Goal: Task Accomplishment & Management: Use online tool/utility

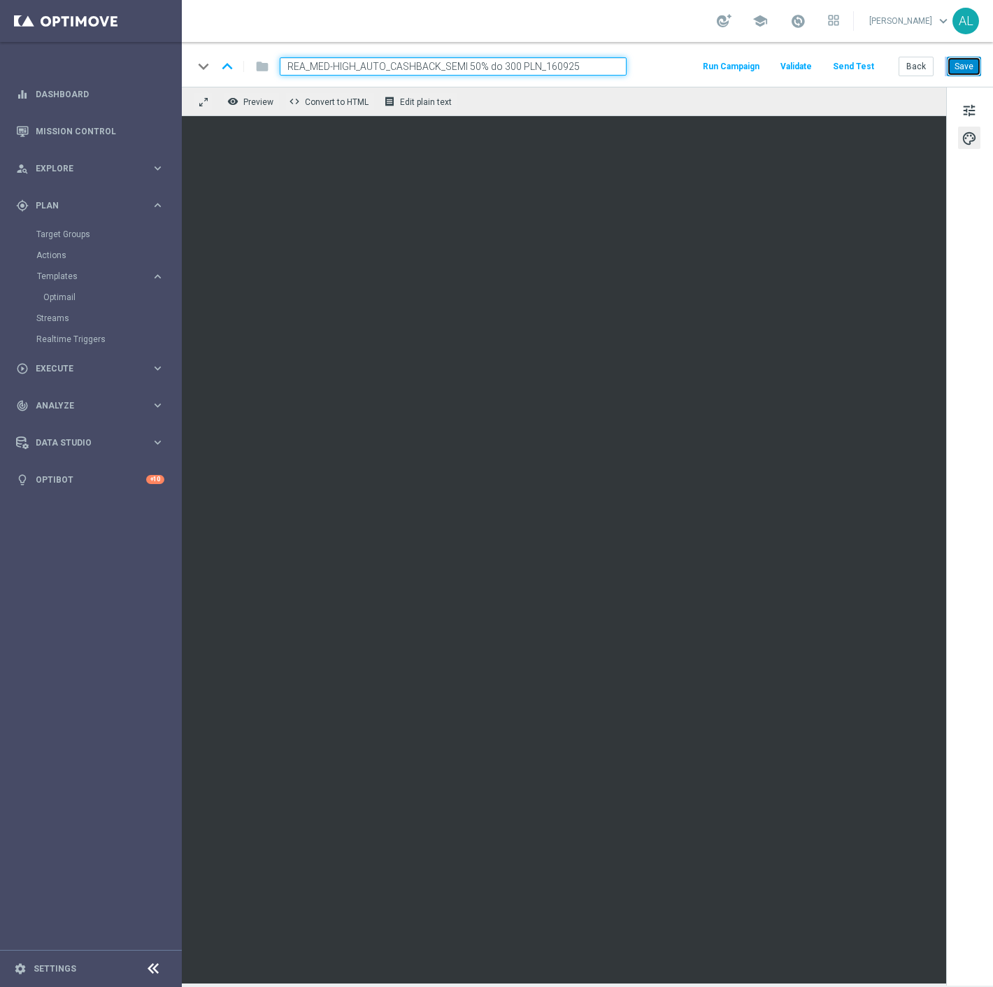
click at [967, 64] on button "Save" at bounding box center [964, 67] width 34 height 20
click at [919, 73] on button "Back" at bounding box center [916, 67] width 35 height 20
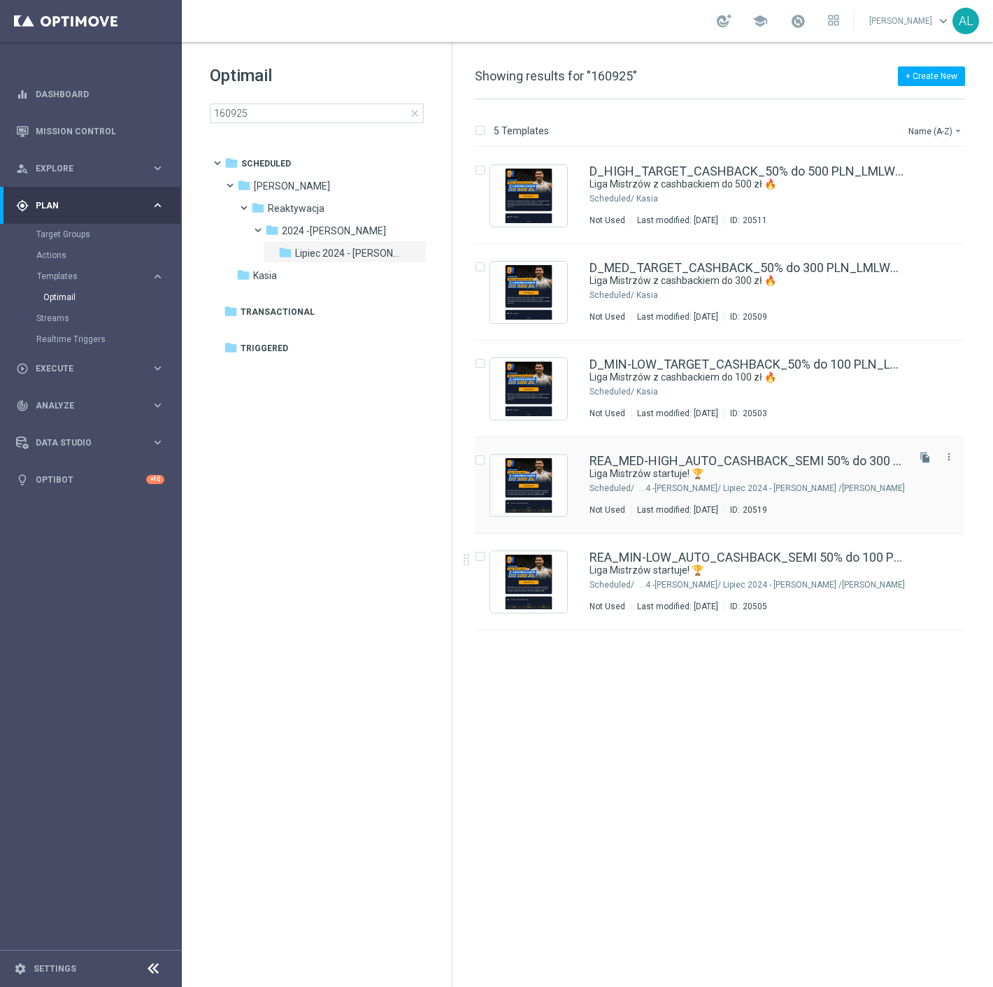
click at [636, 487] on div "[PERSON_NAME]/ Reaktywacja/ 2024 -[PERSON_NAME]/ Lipiec 2024 - [PERSON_NAME]" at bounding box center [770, 488] width 269 height 11
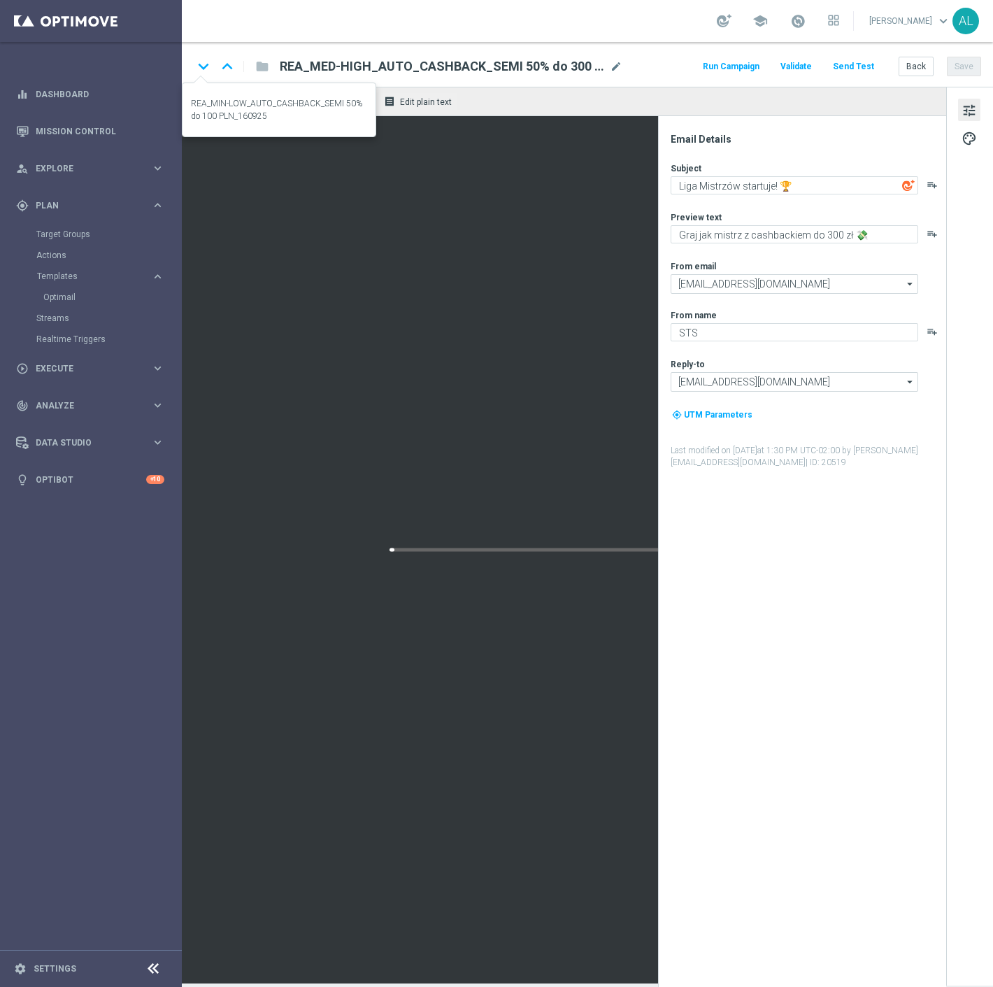
click at [206, 67] on icon "keyboard_arrow_down" at bounding box center [203, 66] width 21 height 21
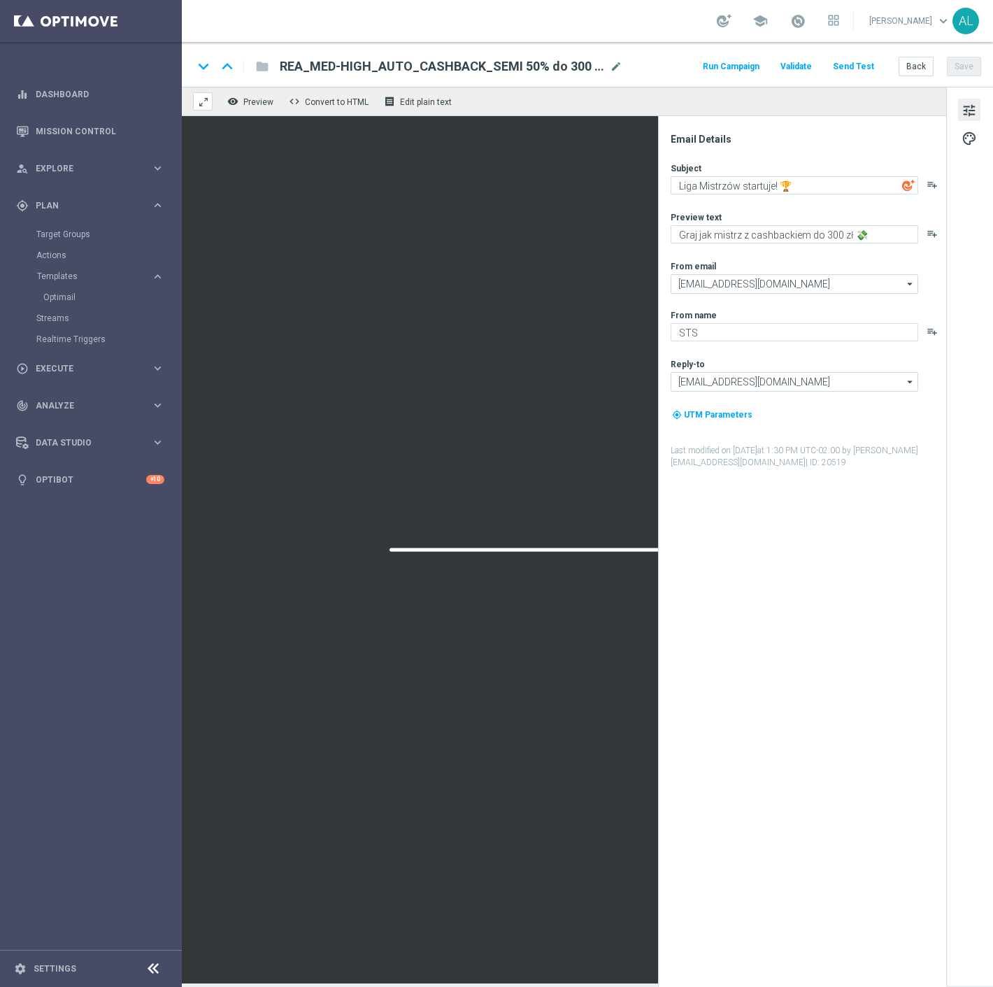
type textarea "Graj jak mistrz z cashbackiem do 100 zł 💸"
click at [852, 68] on button "Send Test" at bounding box center [853, 66] width 45 height 19
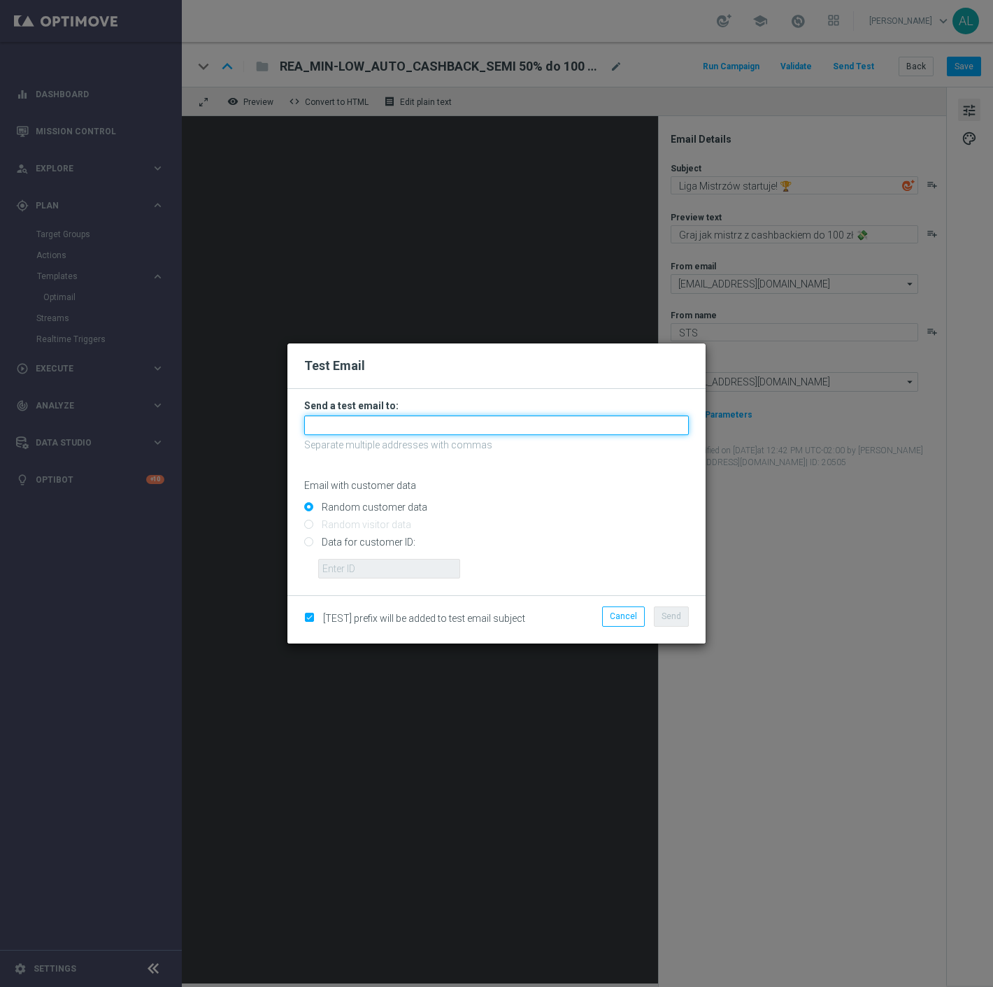
click at [548, 432] on input "text" at bounding box center [496, 425] width 385 height 20
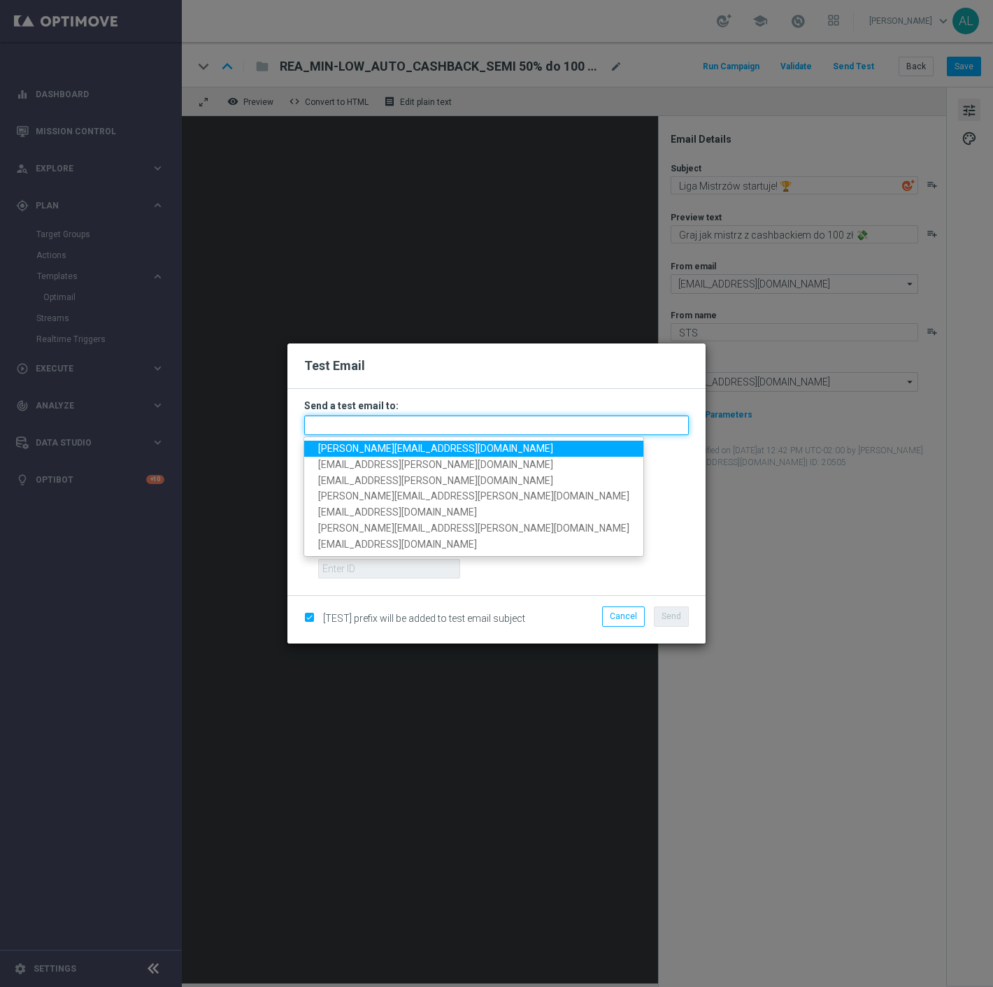
paste input "[PERSON_NAME][EMAIL_ADDRESS][DOMAIN_NAME],[DOMAIN_NAME][EMAIL_ADDRESS][PERSON_N…"
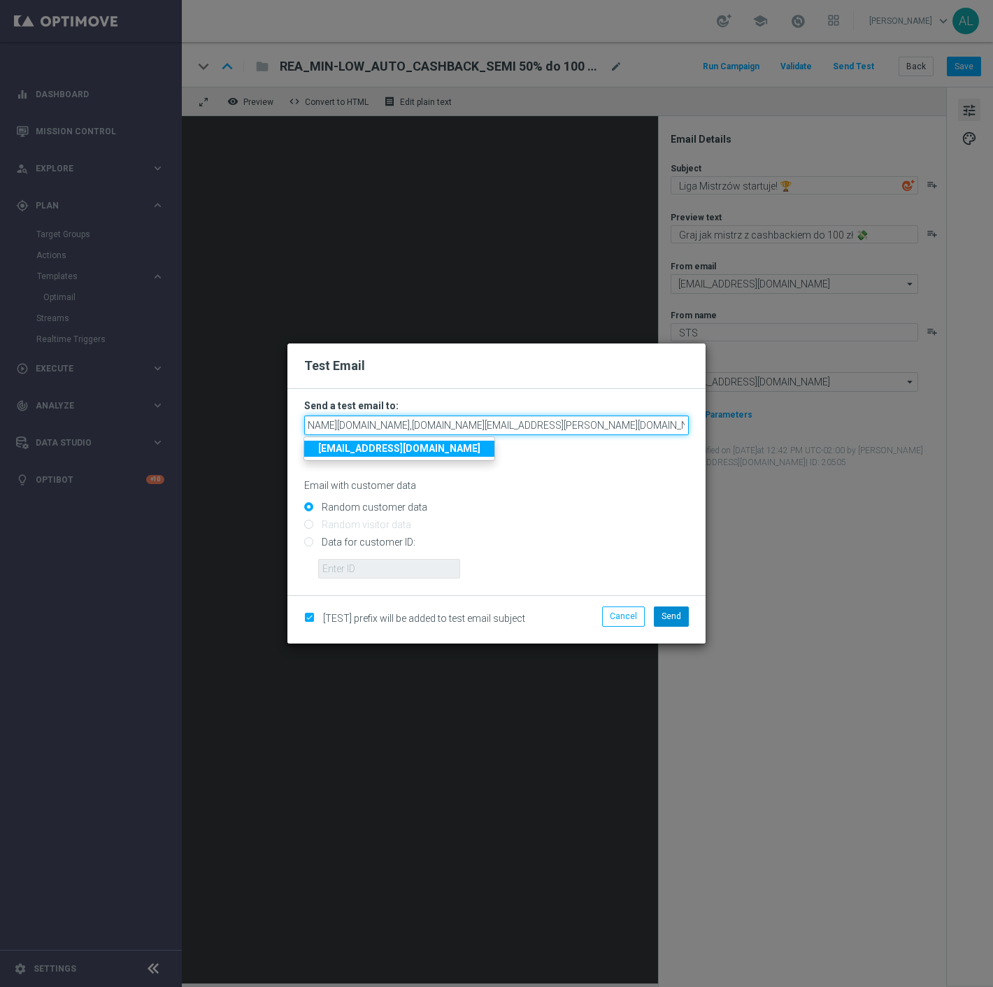
type input "[PERSON_NAME][EMAIL_ADDRESS][DOMAIN_NAME],[DOMAIN_NAME][EMAIL_ADDRESS][PERSON_N…"
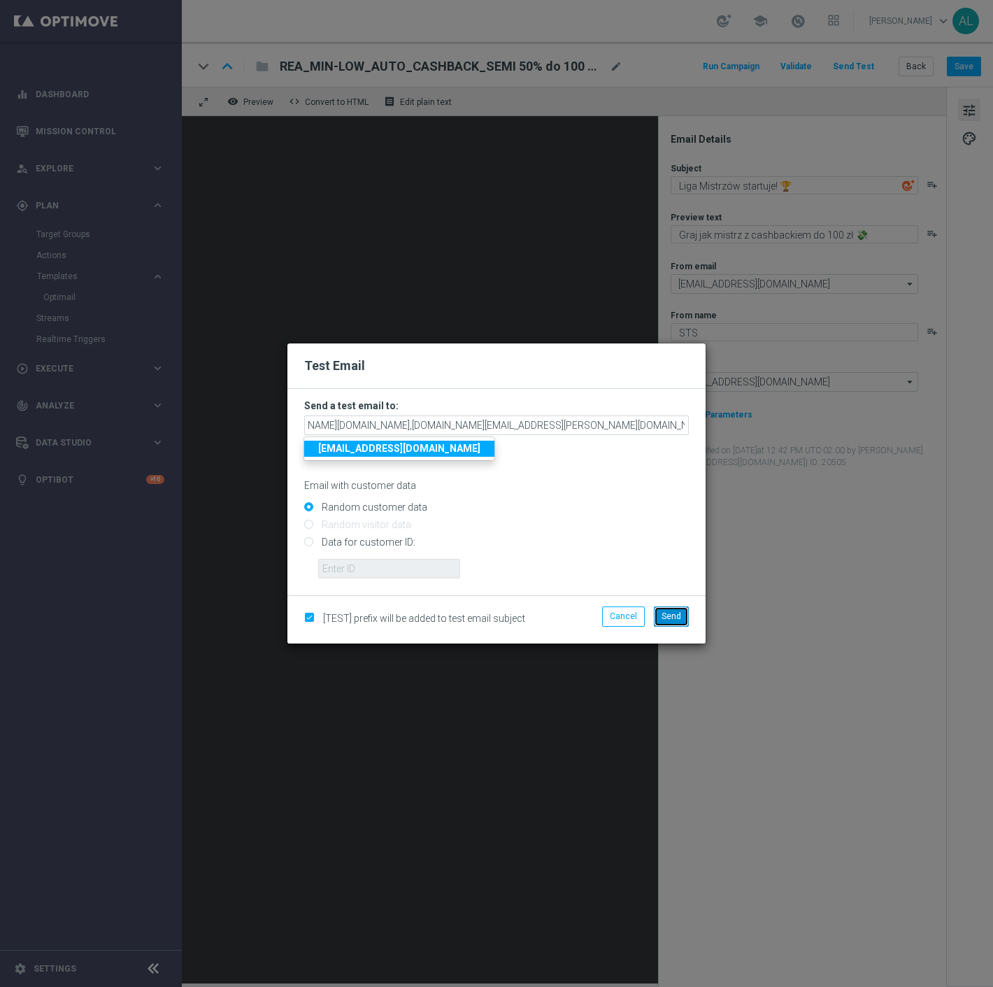
click at [678, 613] on span "Send" at bounding box center [672, 616] width 20 height 10
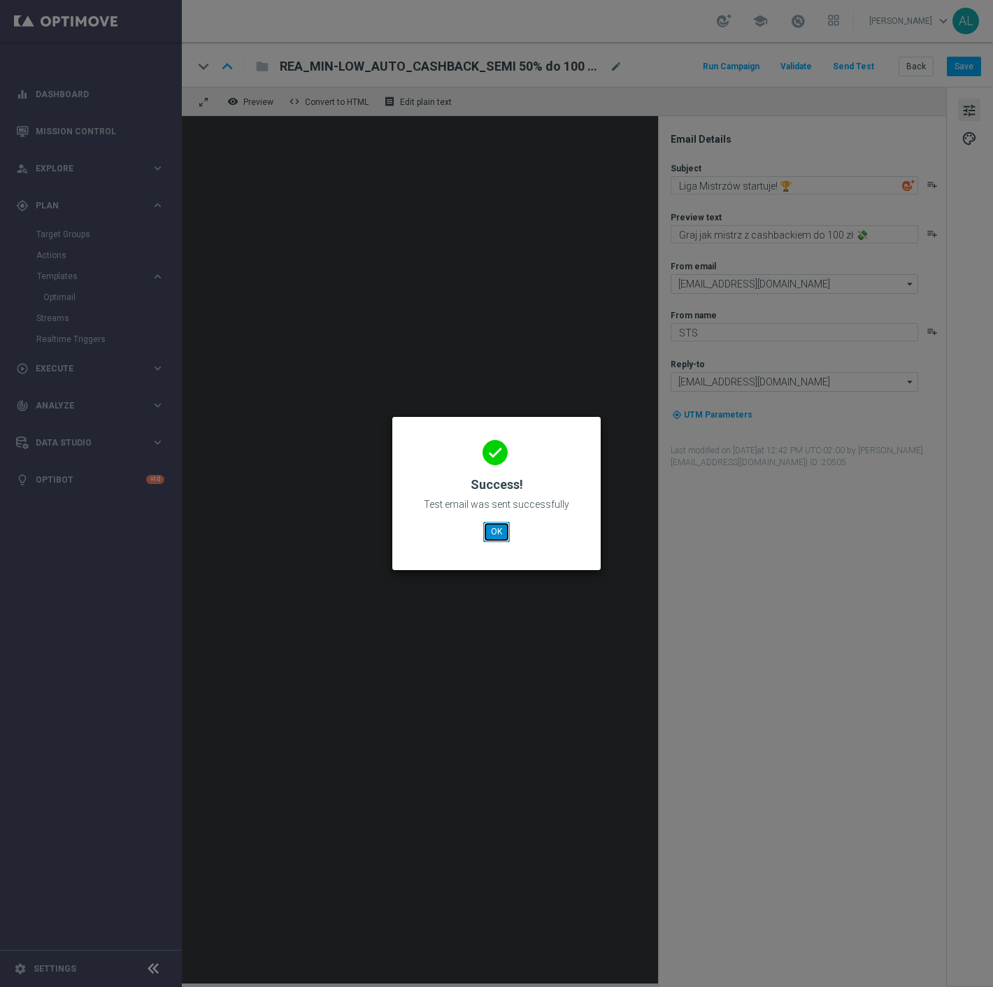
click at [508, 534] on button "OK" at bounding box center [496, 532] width 27 height 20
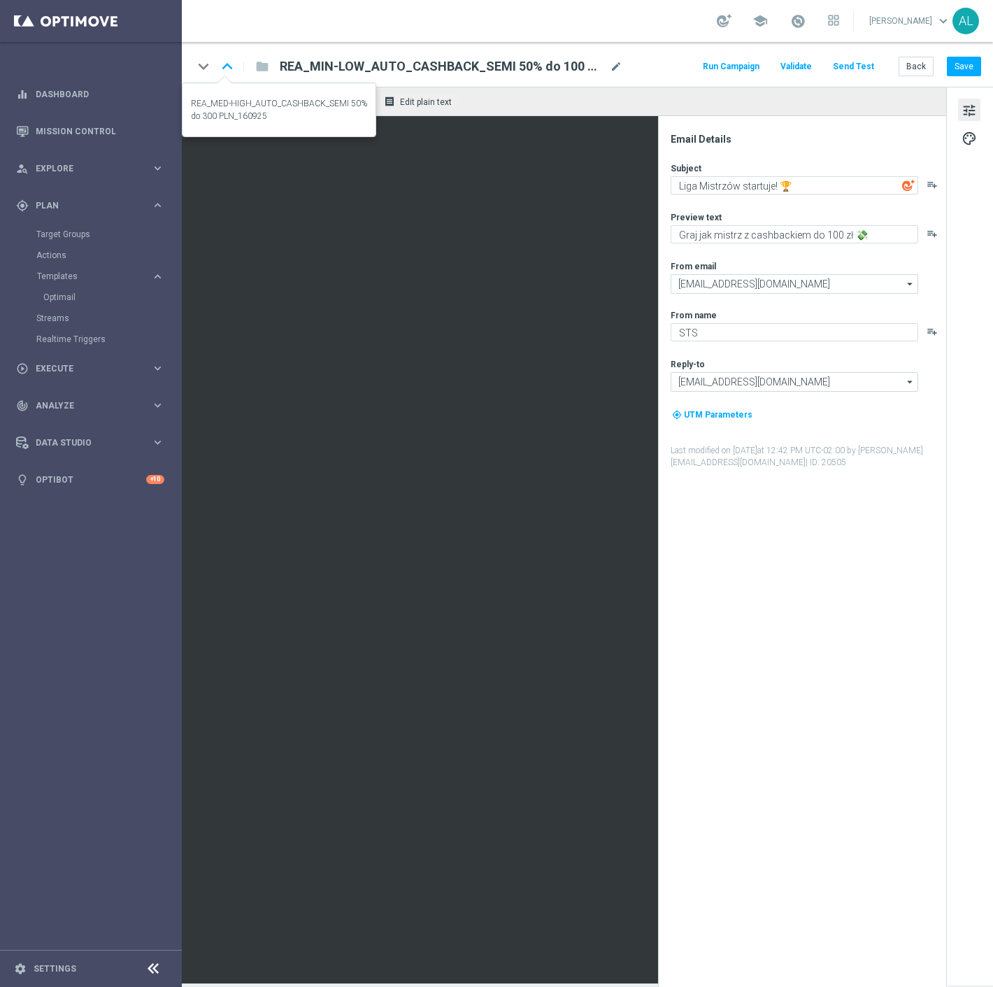
click at [222, 63] on icon "keyboard_arrow_up" at bounding box center [227, 66] width 21 height 21
type textarea "Graj jak mistrz z cashbackiem do 300 zł 💸"
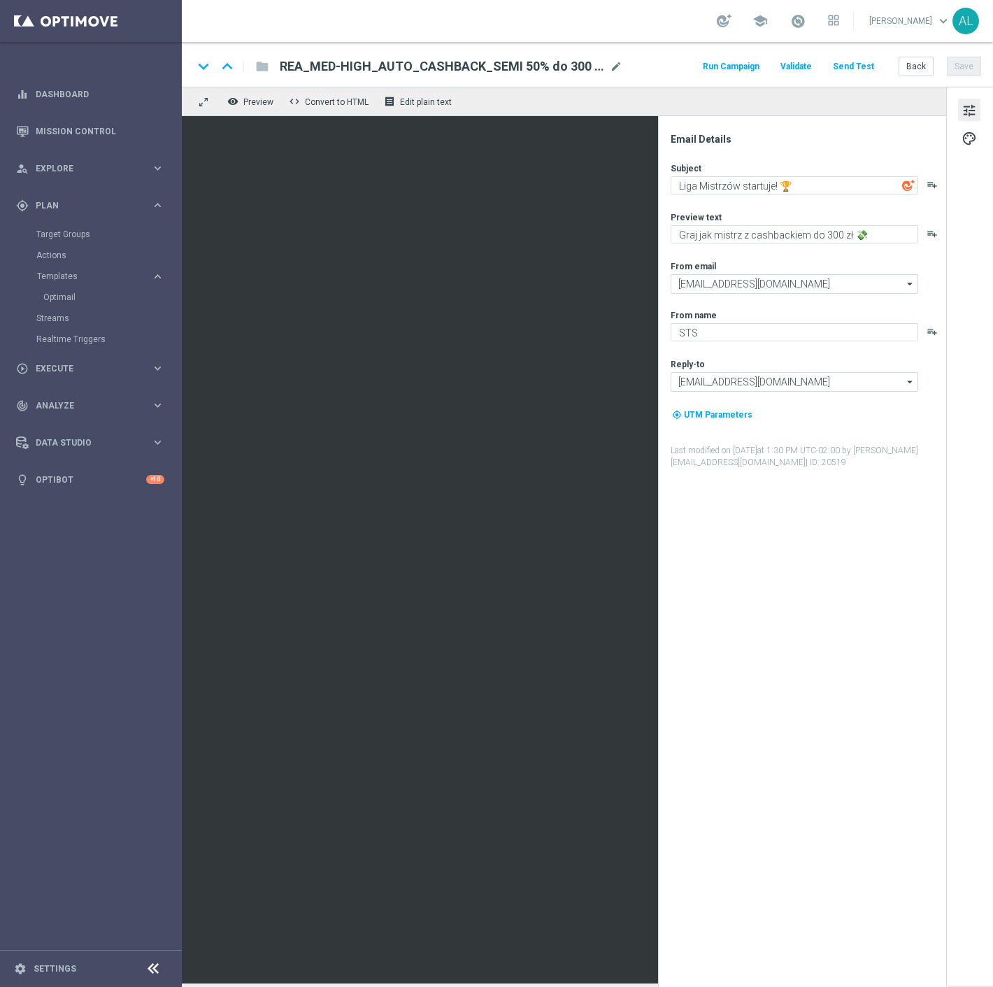
click at [848, 65] on button "Send Test" at bounding box center [853, 66] width 45 height 19
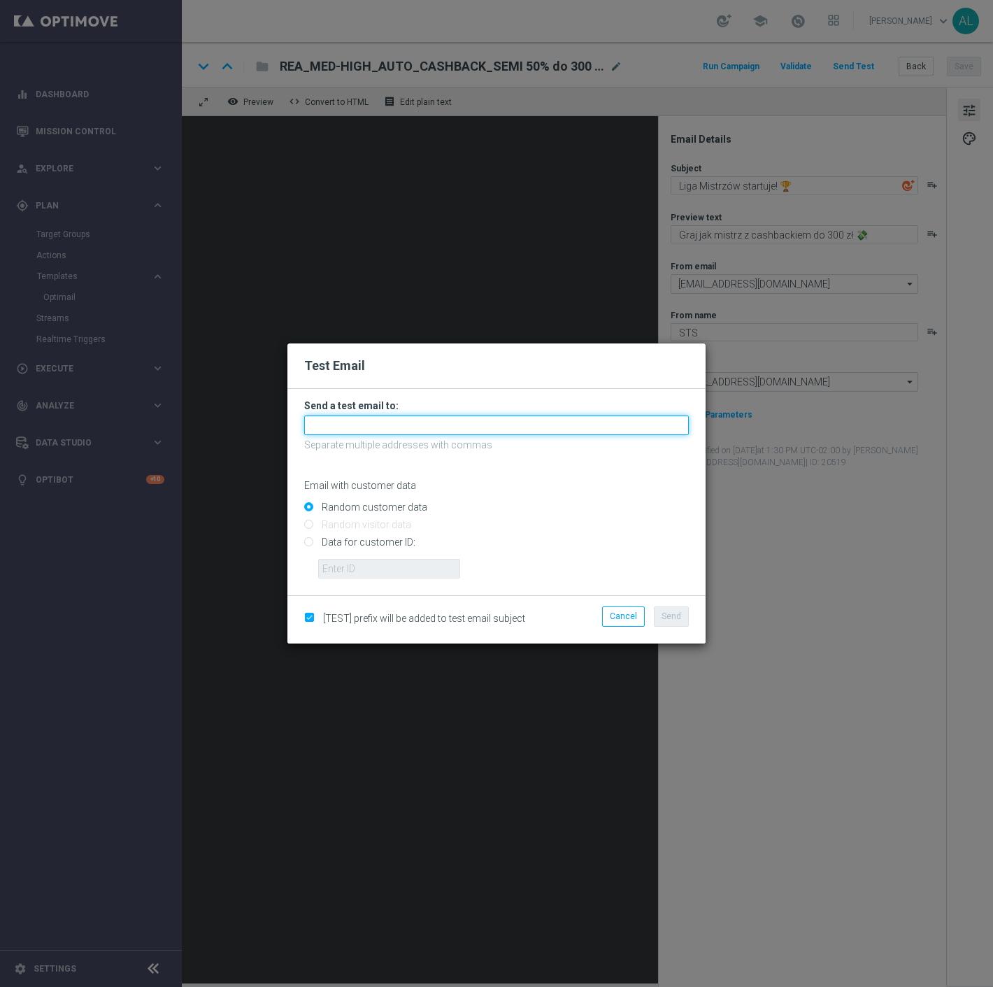
click at [492, 429] on input "text" at bounding box center [496, 425] width 385 height 20
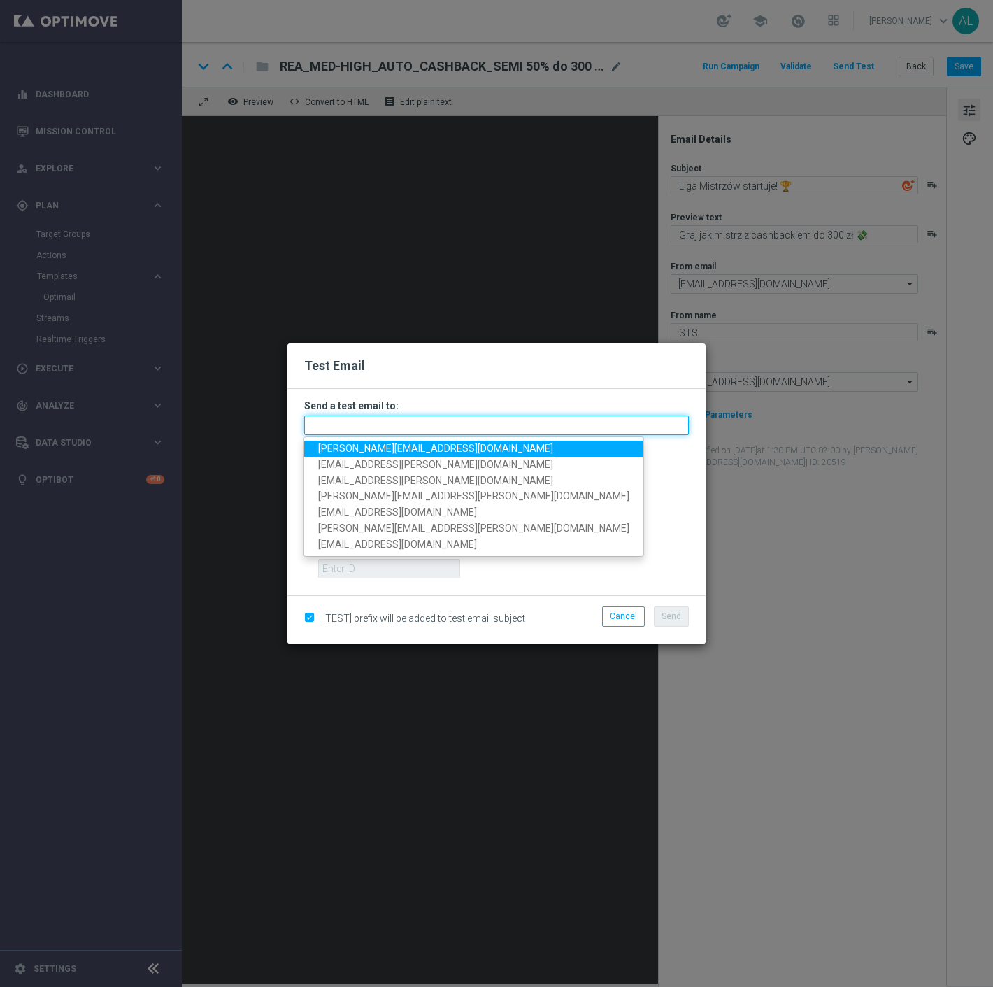
paste input "[PERSON_NAME][EMAIL_ADDRESS][DOMAIN_NAME],[DOMAIN_NAME][EMAIL_ADDRESS][PERSON_N…"
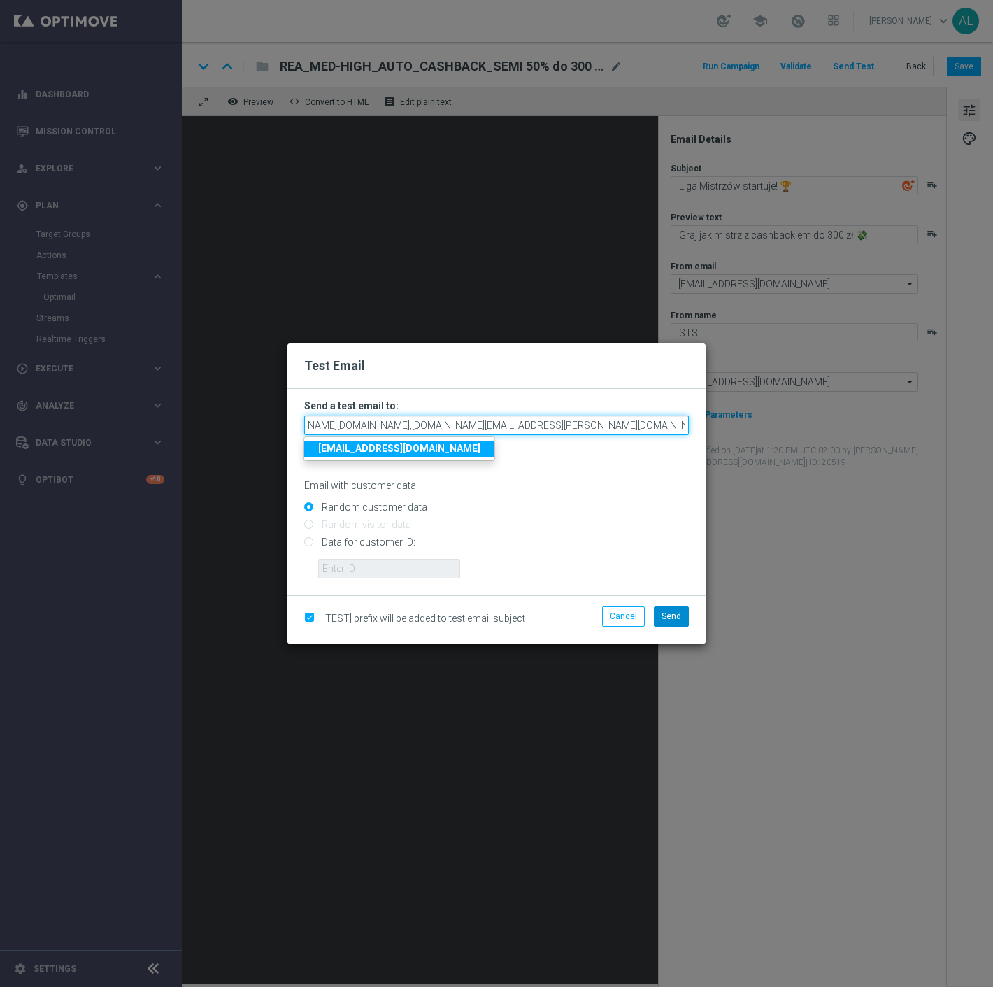
type input "[PERSON_NAME][EMAIL_ADDRESS][DOMAIN_NAME],[DOMAIN_NAME][EMAIL_ADDRESS][PERSON_N…"
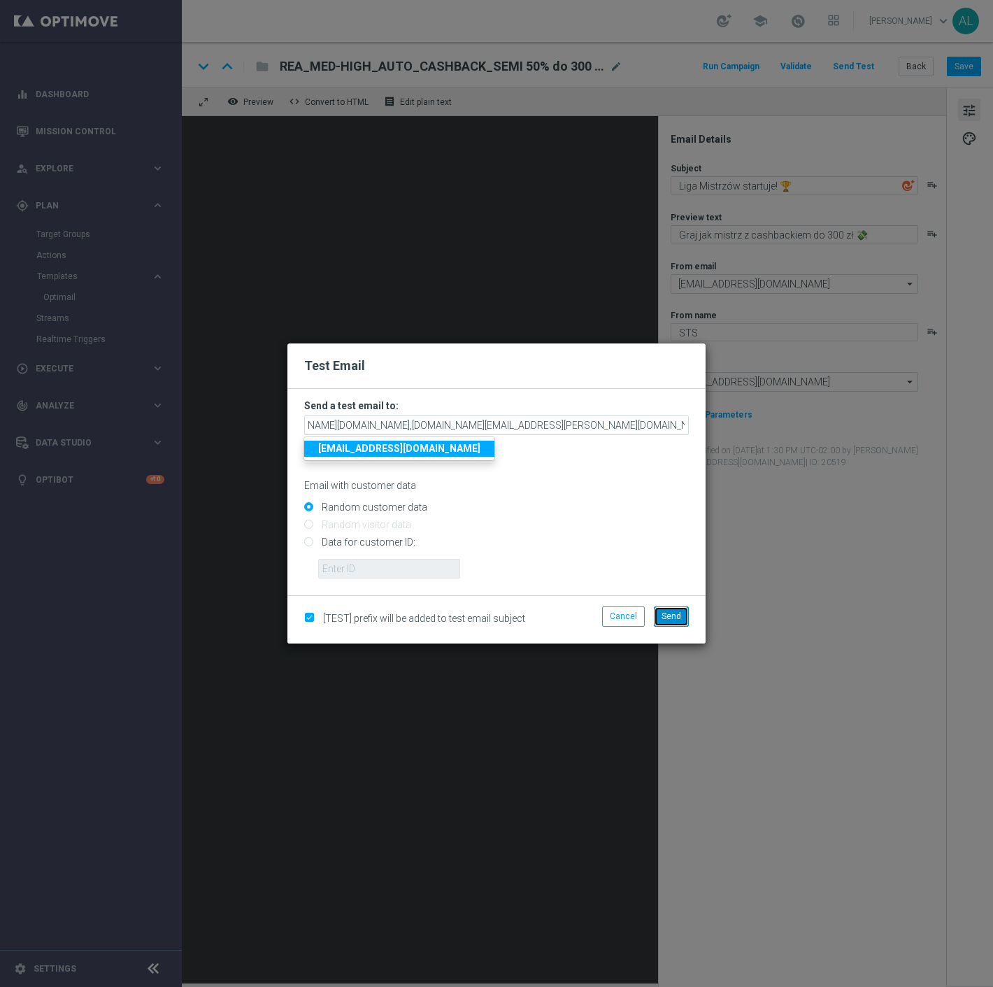
click at [679, 624] on button "Send" at bounding box center [671, 616] width 35 height 20
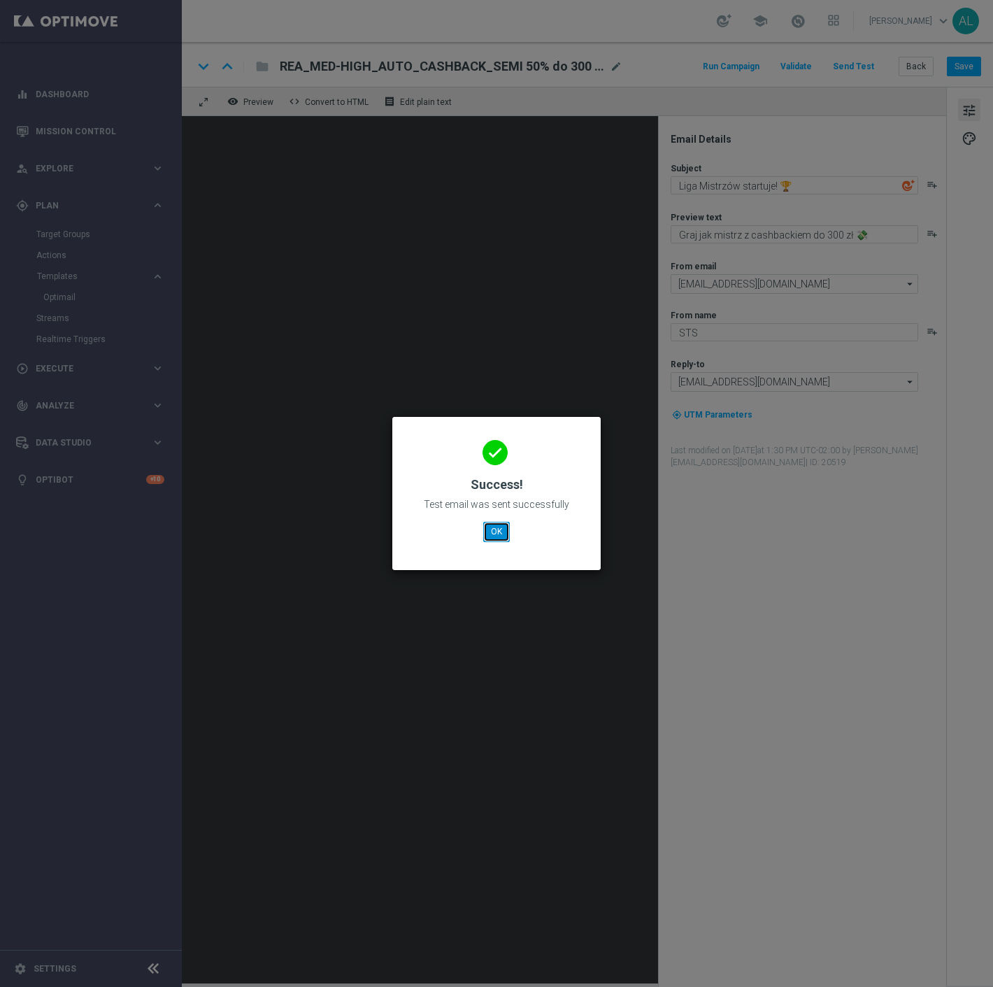
click at [508, 536] on button "OK" at bounding box center [496, 532] width 27 height 20
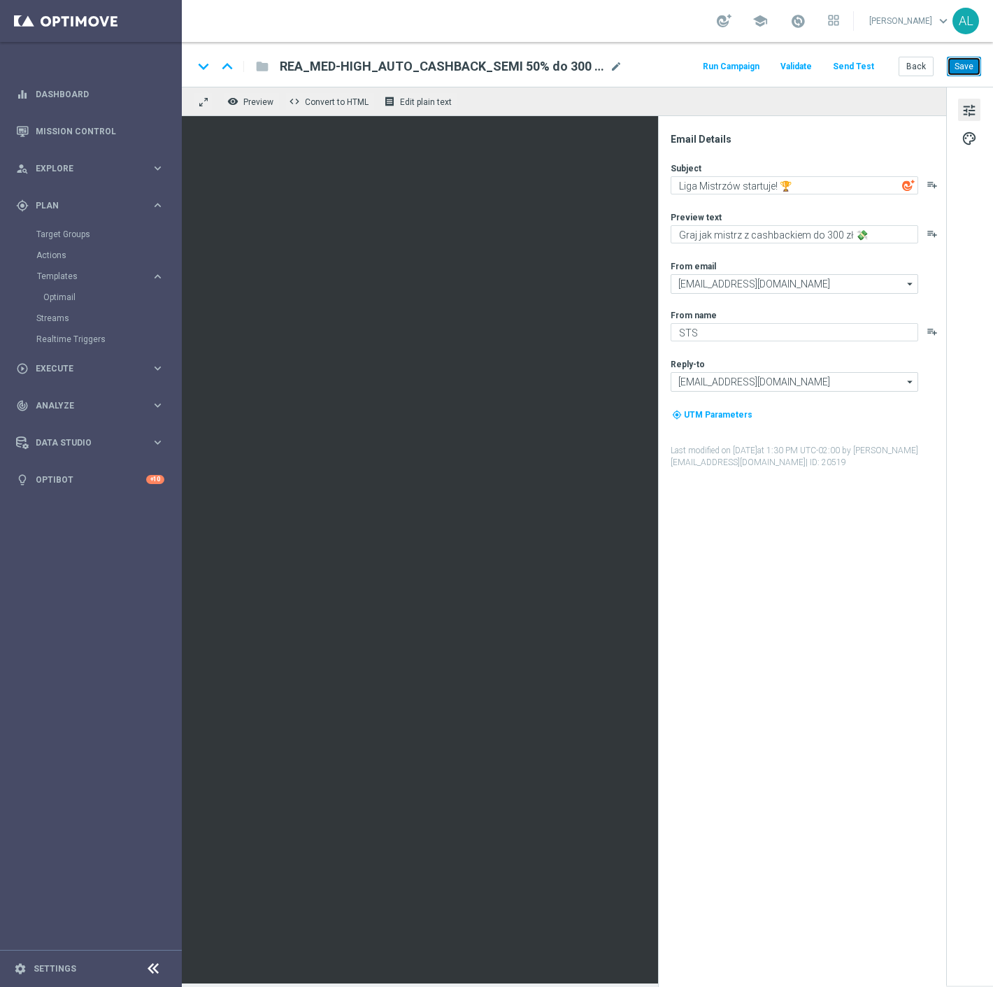
click at [951, 74] on button "Save" at bounding box center [964, 67] width 34 height 20
